Goal: Information Seeking & Learning: Learn about a topic

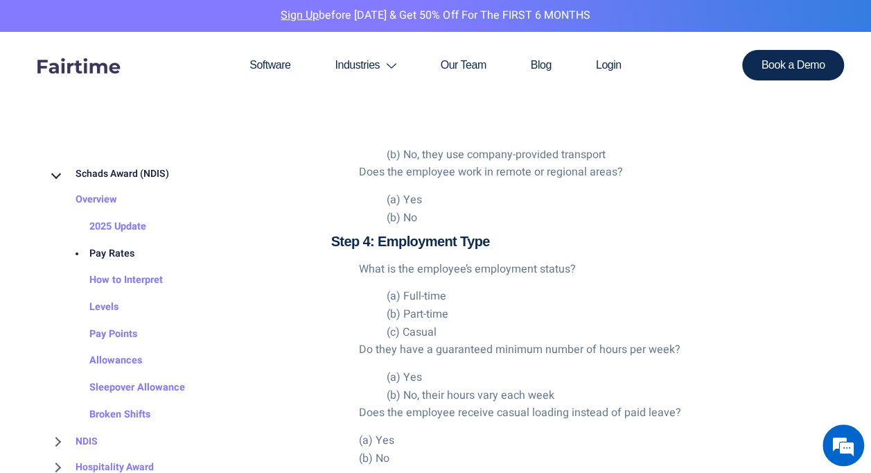
scroll to position [2704, 0]
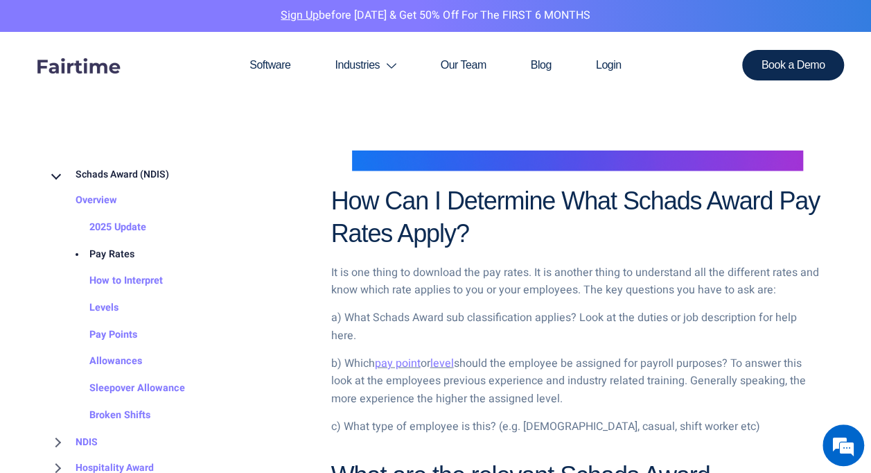
scroll to position [1248, 0]
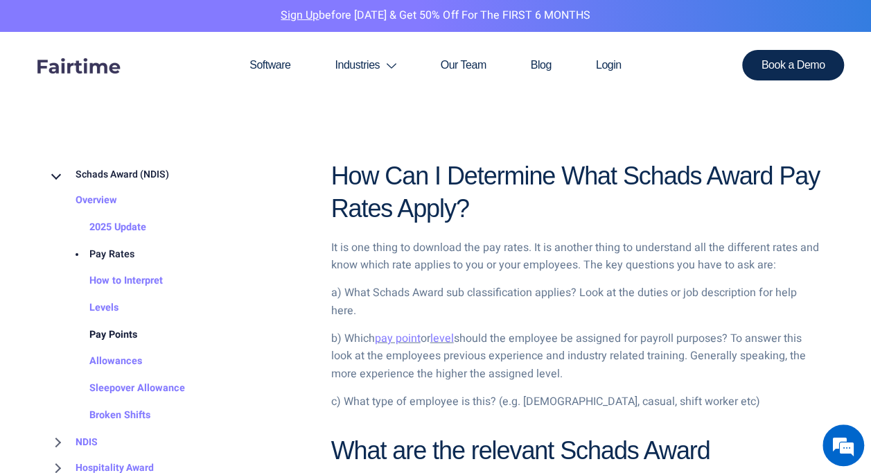
click at [123, 326] on link "Pay Points" at bounding box center [100, 334] width 76 height 27
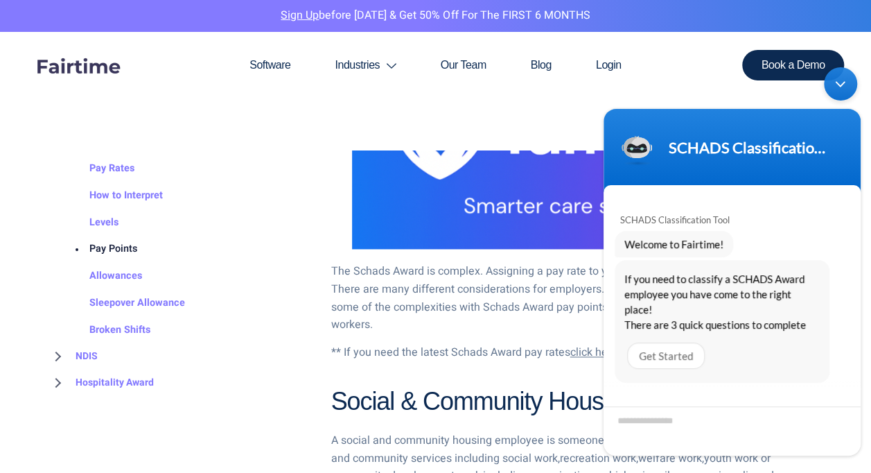
scroll to position [763, 0]
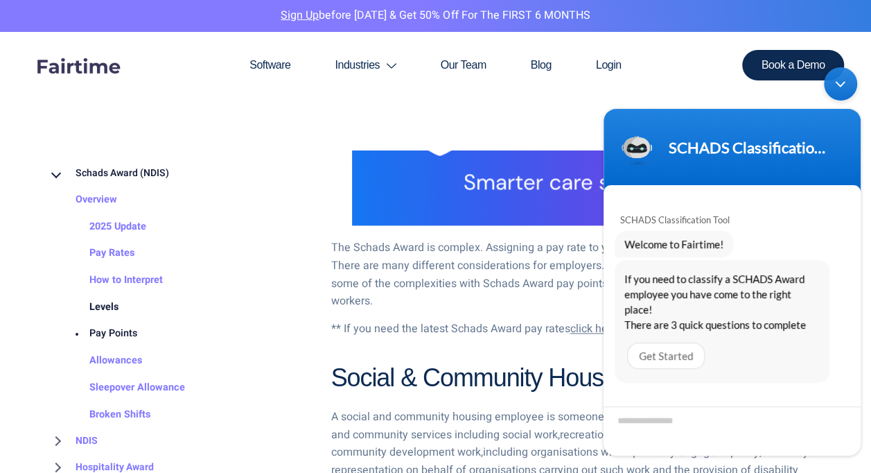
click at [102, 306] on link "Levels" at bounding box center [90, 307] width 57 height 27
